Goal: Task Accomplishment & Management: Use online tool/utility

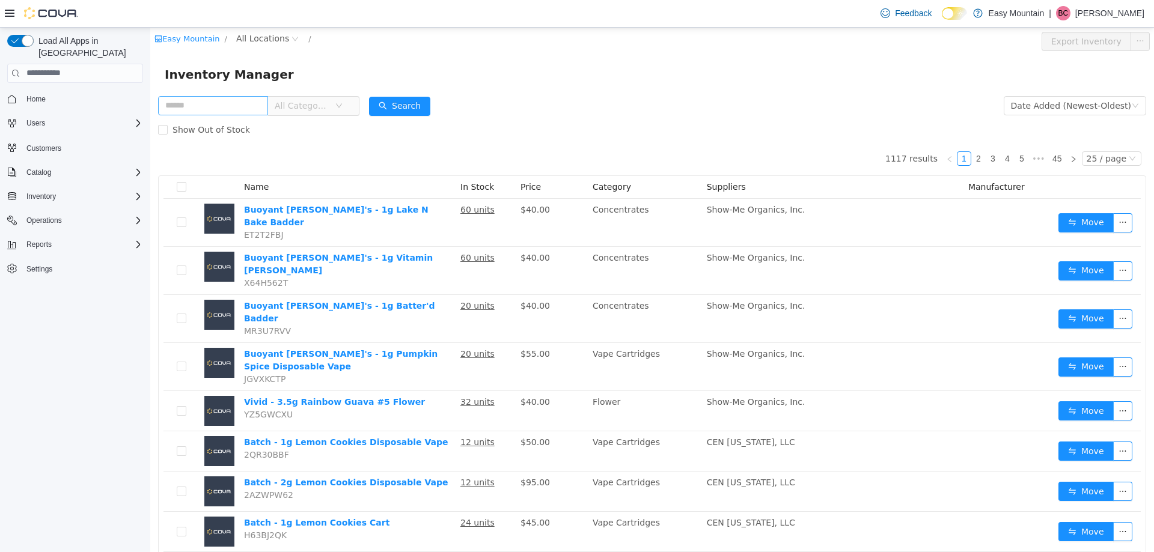
click at [234, 106] on input "text" at bounding box center [213, 105] width 110 height 19
type input "****"
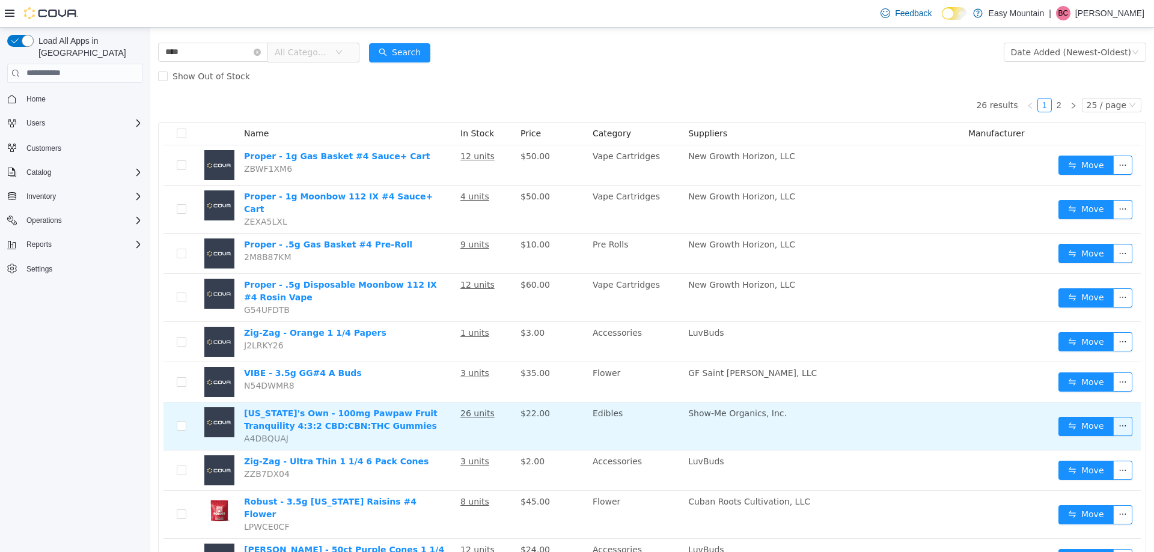
scroll to position [60, 0]
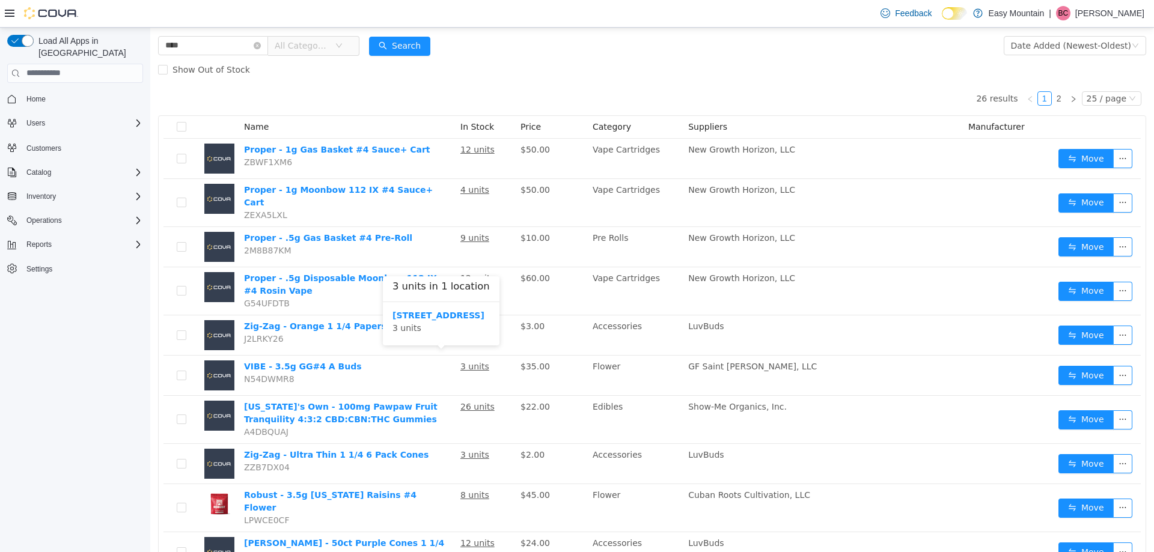
click at [487, 304] on div "[STREET_ADDRESS] 3 units" at bounding box center [441, 324] width 117 height 44
click at [484, 317] on b "[STREET_ADDRESS]" at bounding box center [438, 315] width 92 height 10
click at [538, 79] on div "Show Out of Stock" at bounding box center [652, 69] width 988 height 24
click at [260, 41] on icon "icon: close-circle" at bounding box center [256, 44] width 7 height 7
